Goal: Check status: Check status

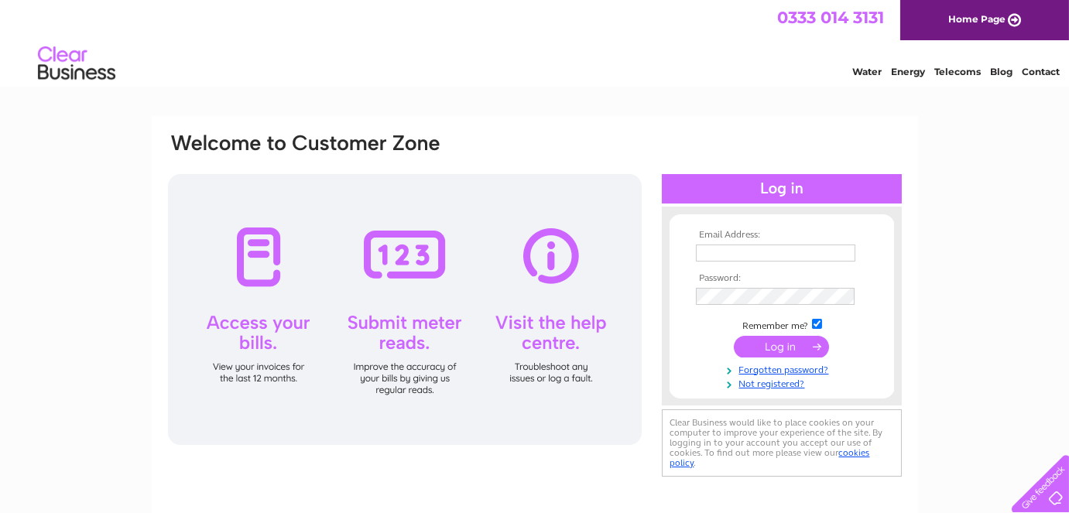
type input "elmsfarm1961@yahoo.co.uk"
click at [810, 355] on input "submit" at bounding box center [781, 347] width 95 height 22
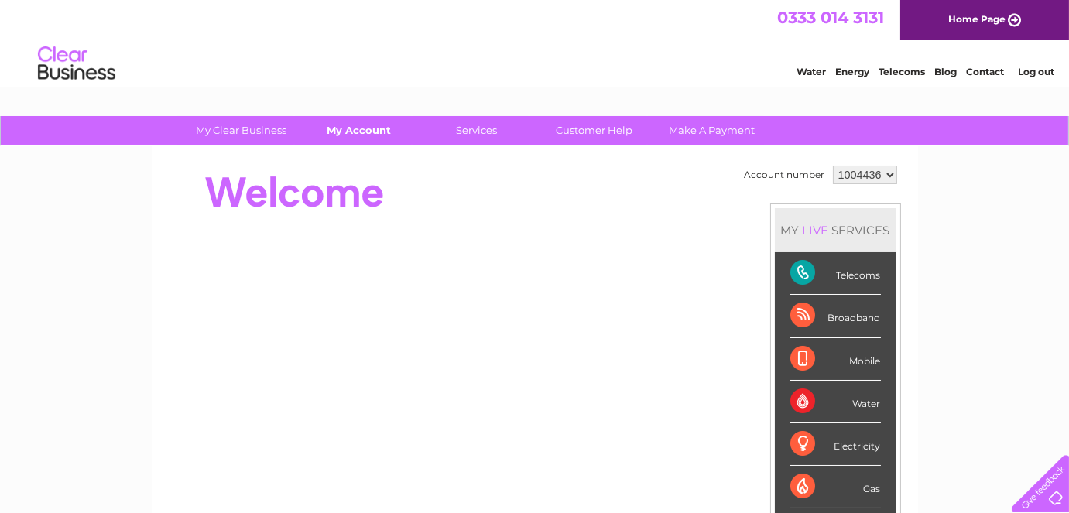
click at [371, 130] on link "My Account" at bounding box center [359, 130] width 128 height 29
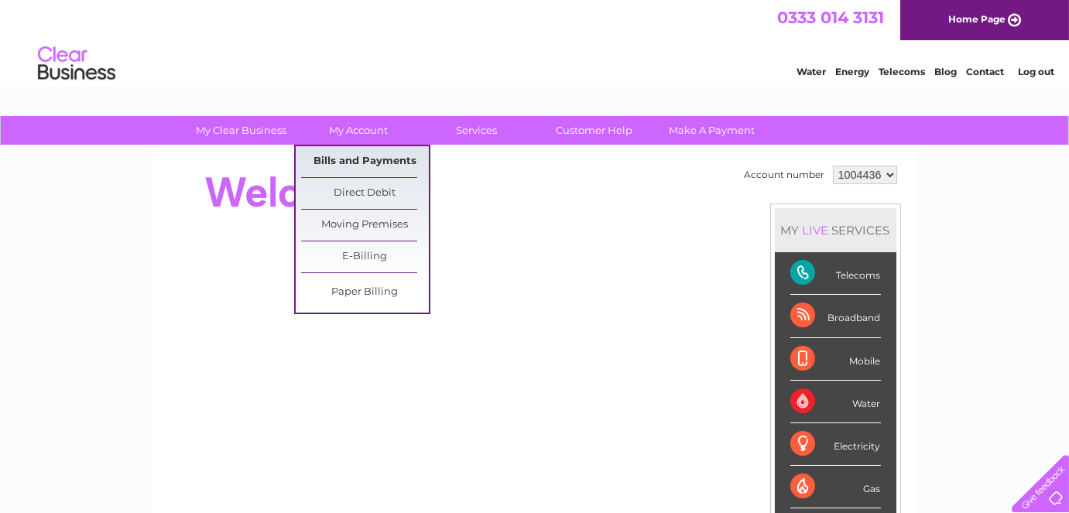
click at [398, 163] on link "Bills and Payments" at bounding box center [365, 161] width 128 height 31
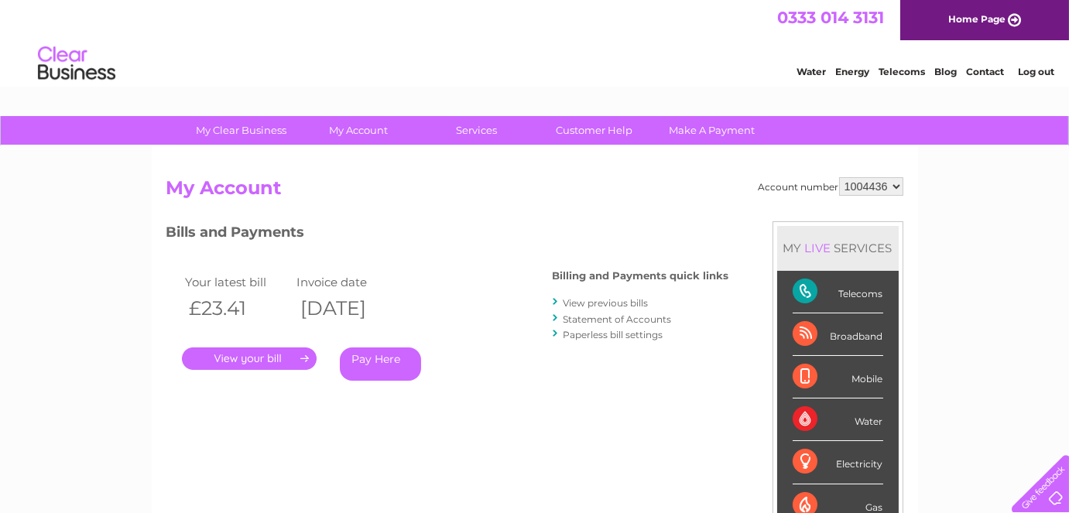
click at [280, 353] on link "." at bounding box center [249, 359] width 135 height 22
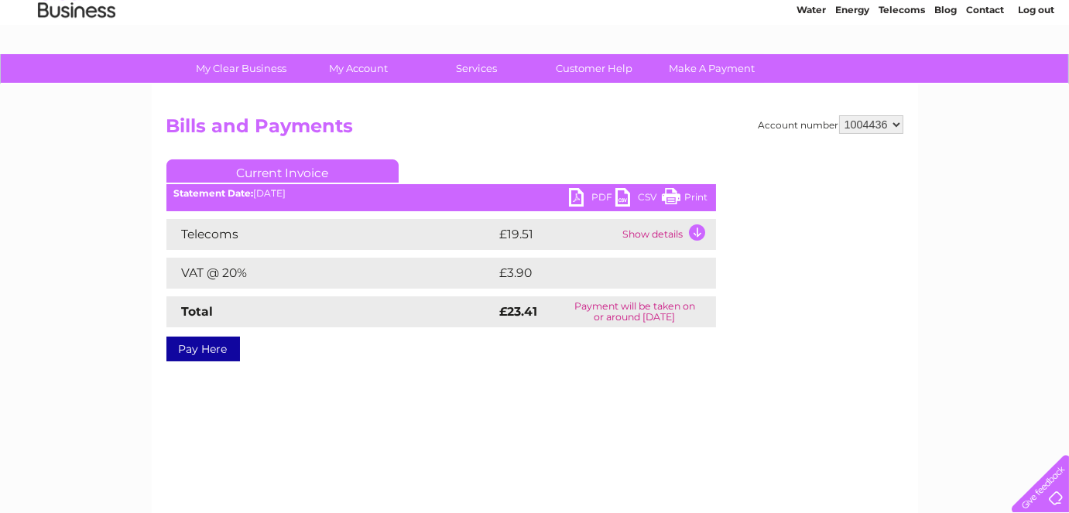
scroll to position [60, 0]
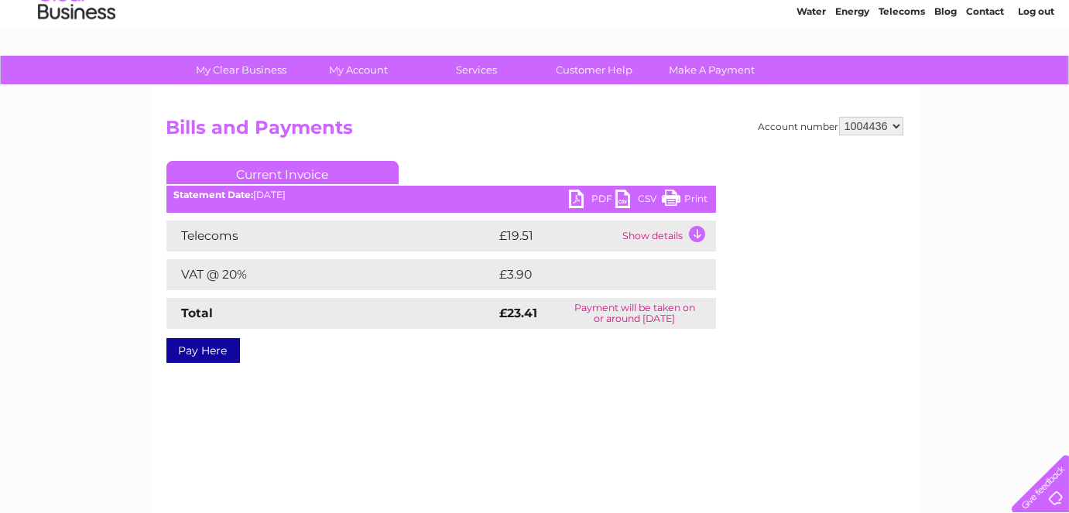
click at [685, 243] on td "Show details" at bounding box center [667, 236] width 97 height 31
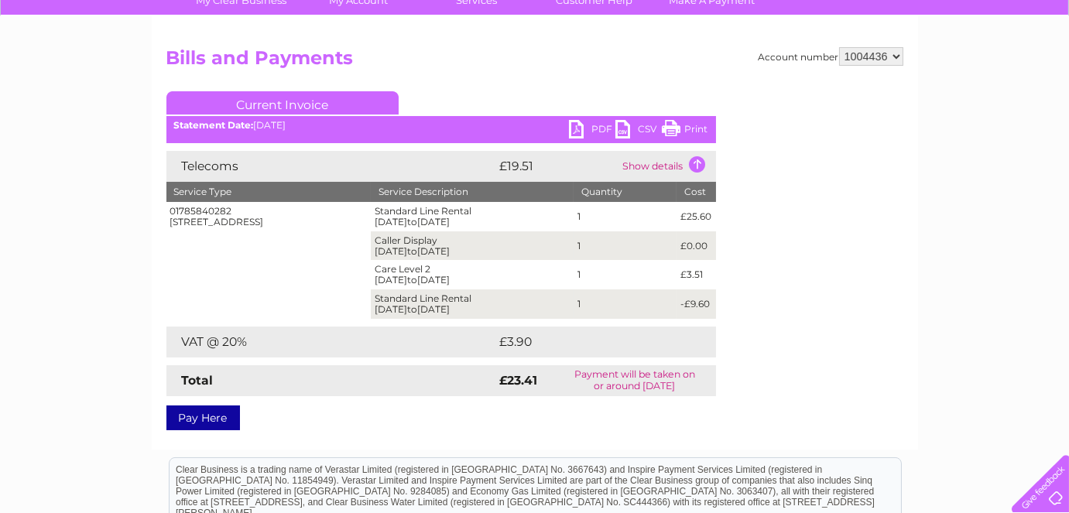
scroll to position [108, 0]
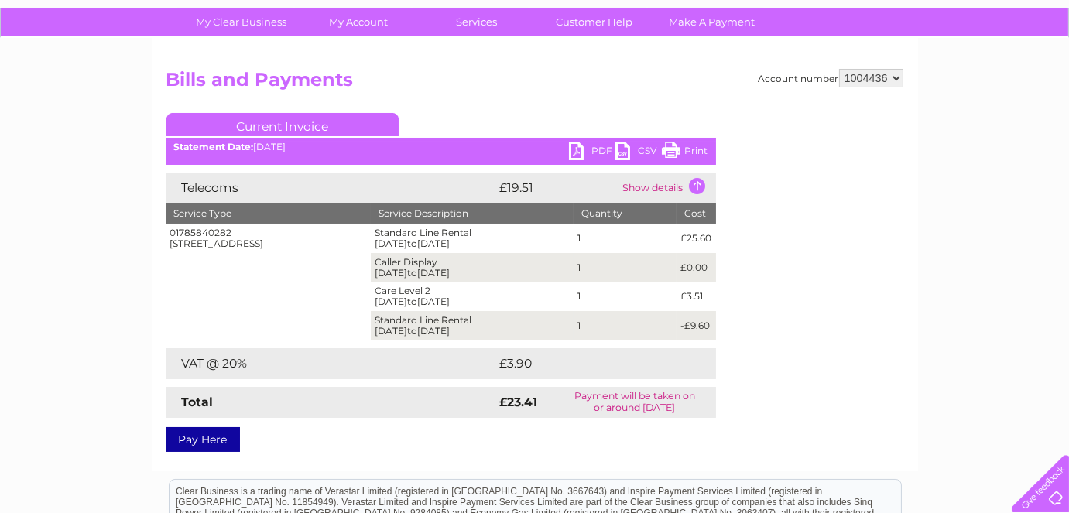
click at [592, 149] on link "PDF" at bounding box center [592, 153] width 46 height 22
click at [685, 151] on link "Print" at bounding box center [685, 153] width 46 height 22
